Goal: Task Accomplishment & Management: Use online tool/utility

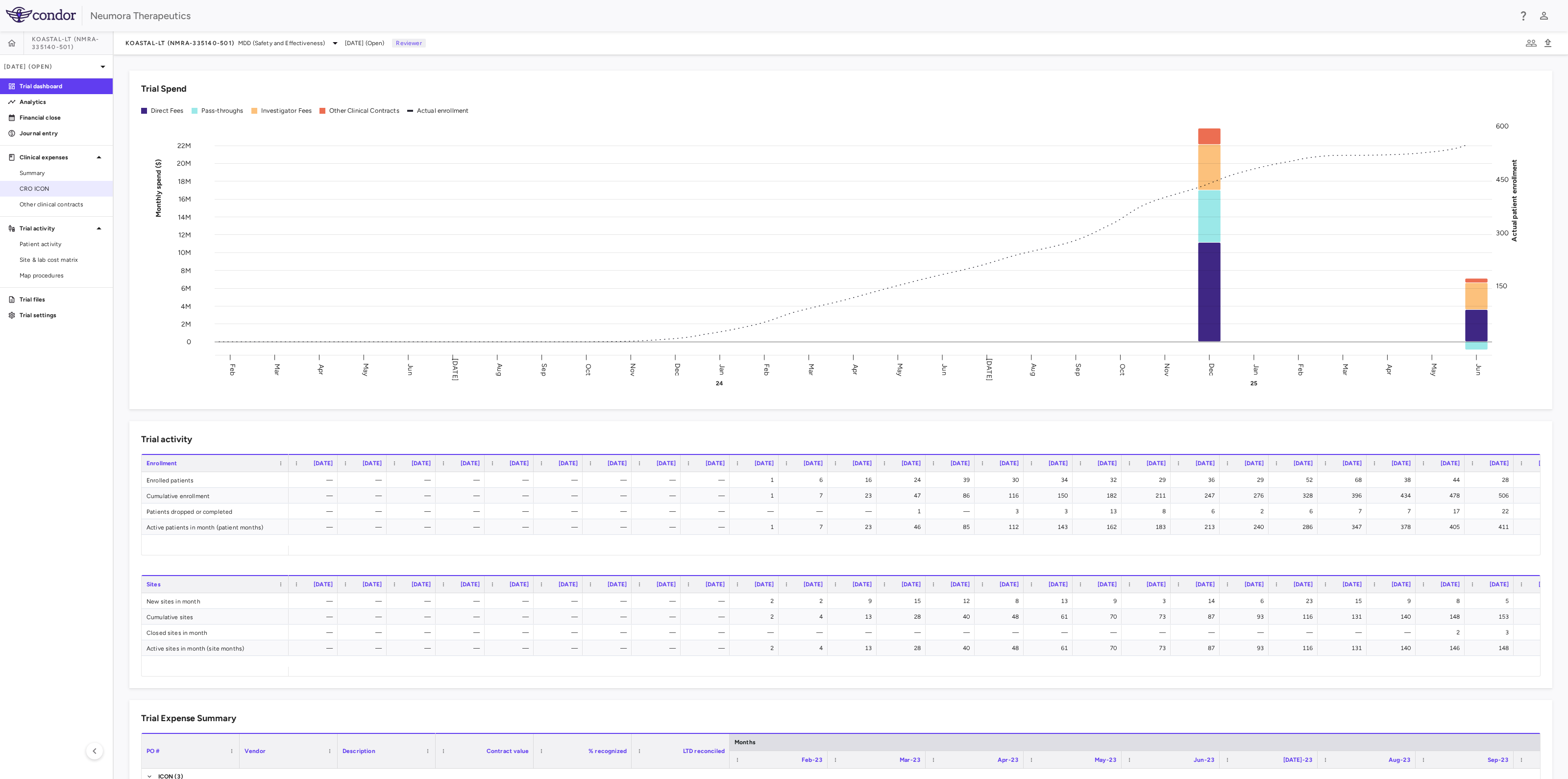
click at [50, 185] on span "CRO ICON" at bounding box center [62, 189] width 85 height 9
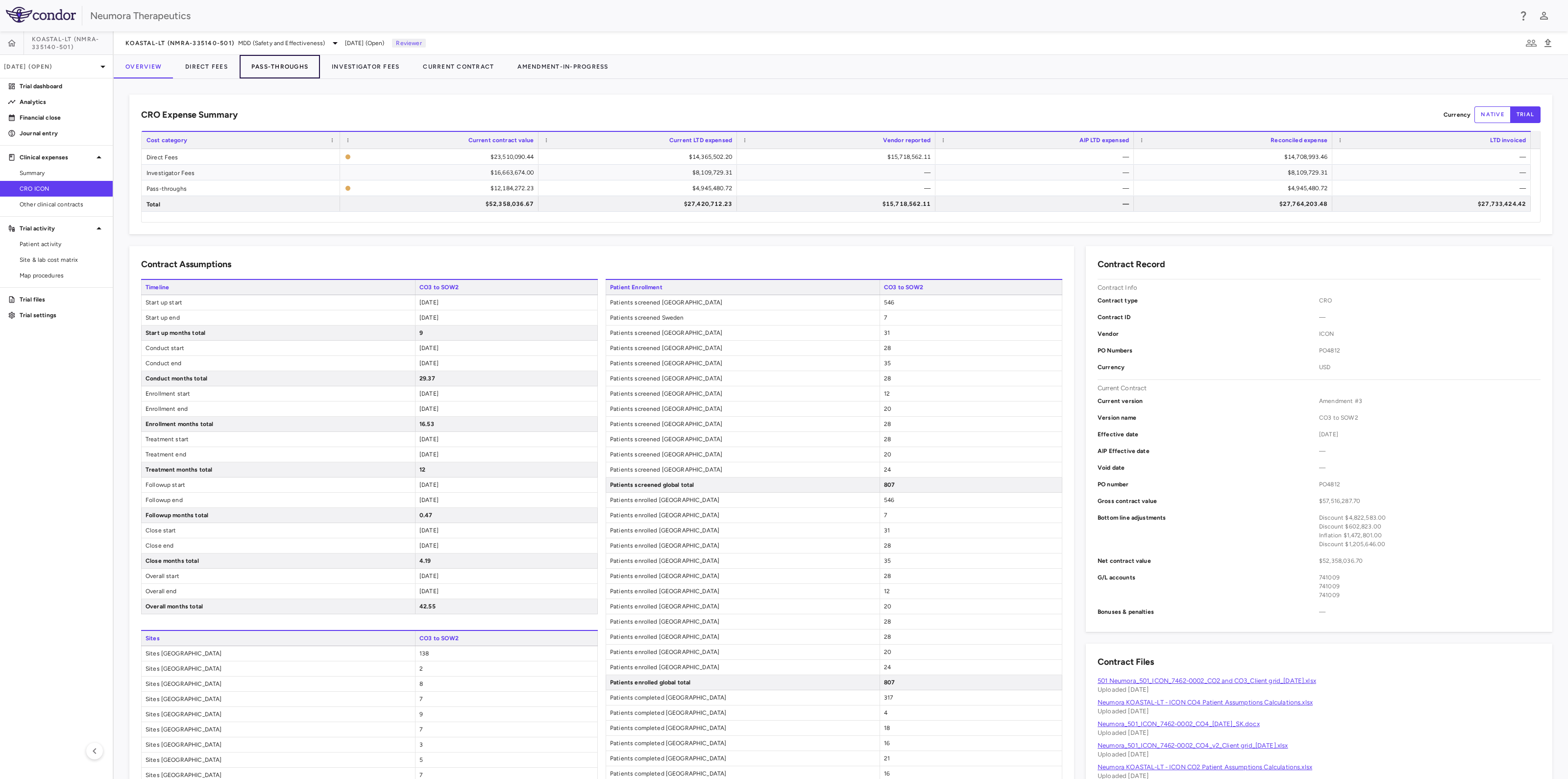
click at [304, 61] on button "Pass-Throughs" at bounding box center [280, 66] width 80 height 24
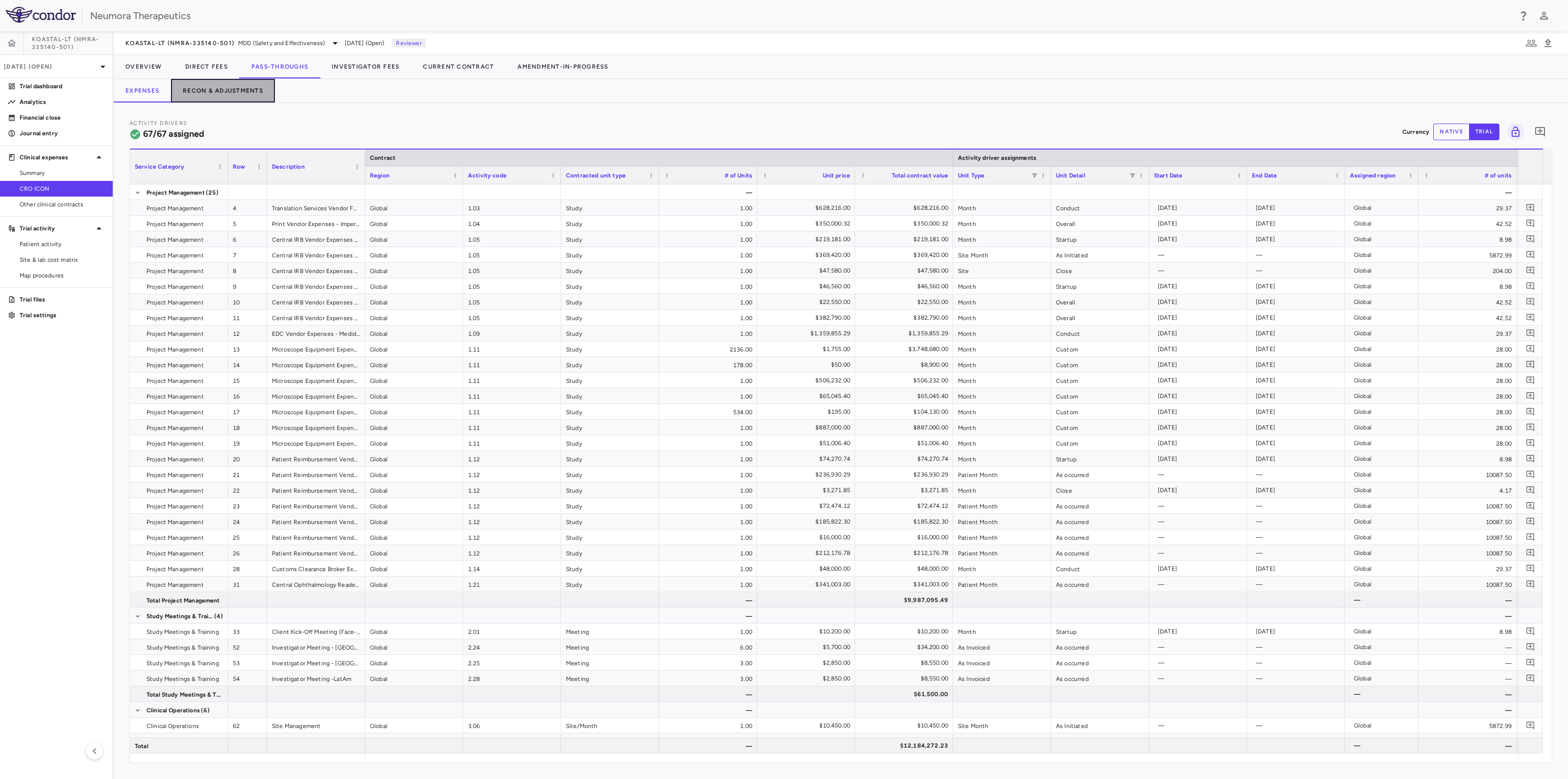
click at [220, 93] on button "Recon & Adjustments" at bounding box center [223, 91] width 104 height 24
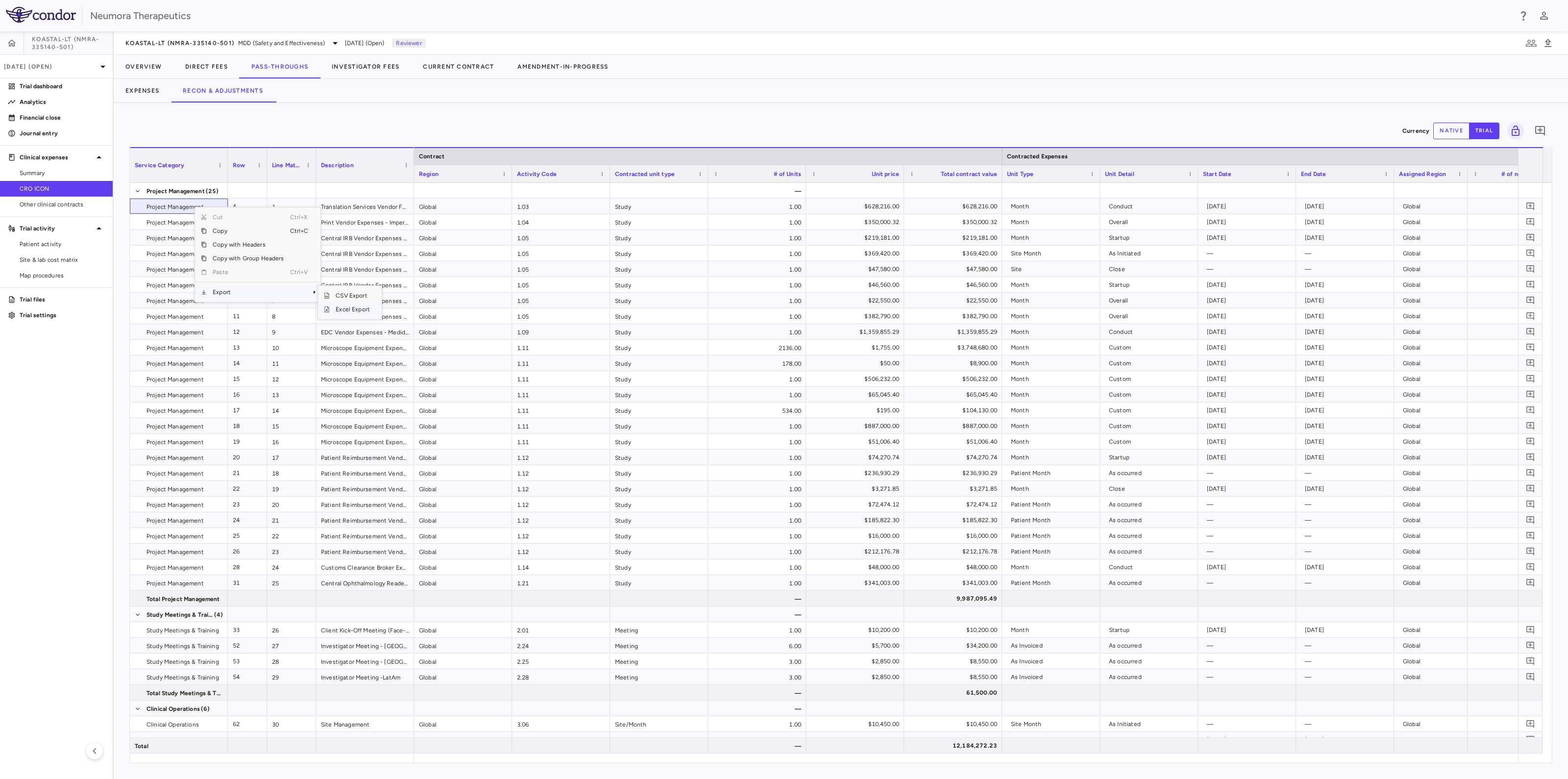
click at [368, 308] on span "Excel Export" at bounding box center [353, 309] width 46 height 14
click at [353, 69] on button "Investigator Fees" at bounding box center [366, 66] width 91 height 24
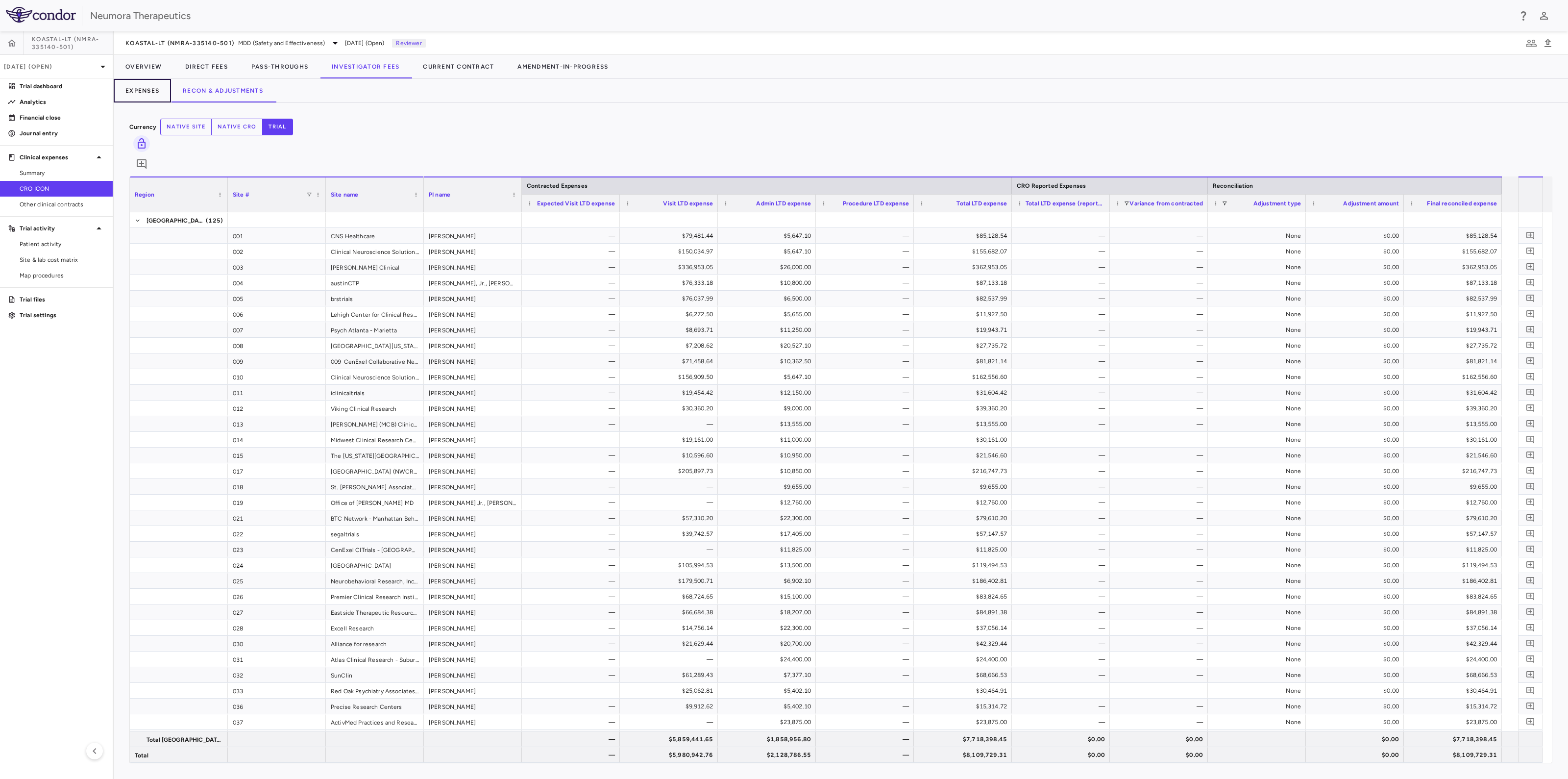
drag, startPoint x: 128, startPoint y: 87, endPoint x: 131, endPoint y: 94, distance: 7.6
click at [128, 87] on button "Expenses" at bounding box center [142, 91] width 57 height 24
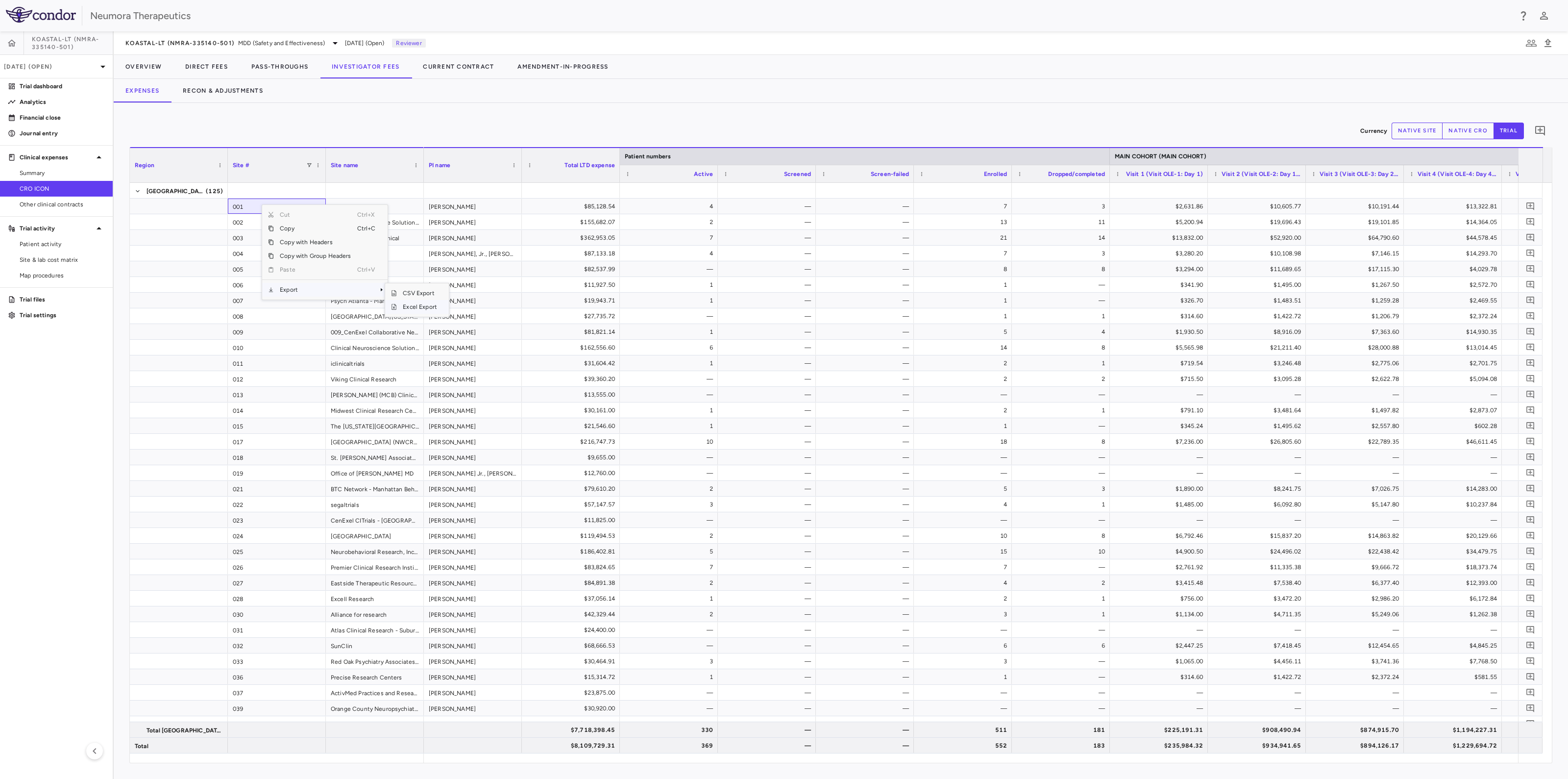
click at [426, 308] on span "Excel Export" at bounding box center [420, 307] width 46 height 14
